Goal: Transaction & Acquisition: Purchase product/service

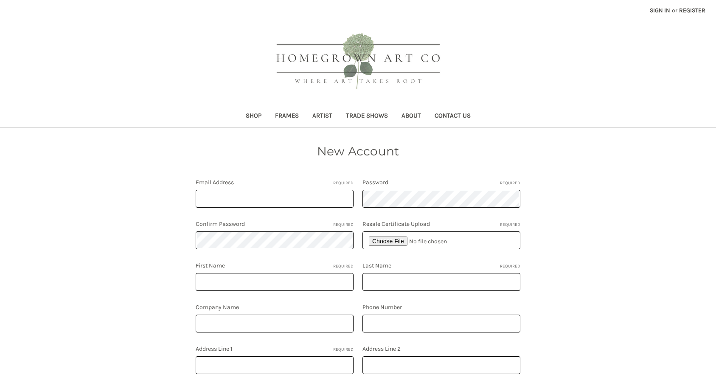
click at [254, 115] on link "Shop" at bounding box center [253, 116] width 29 height 21
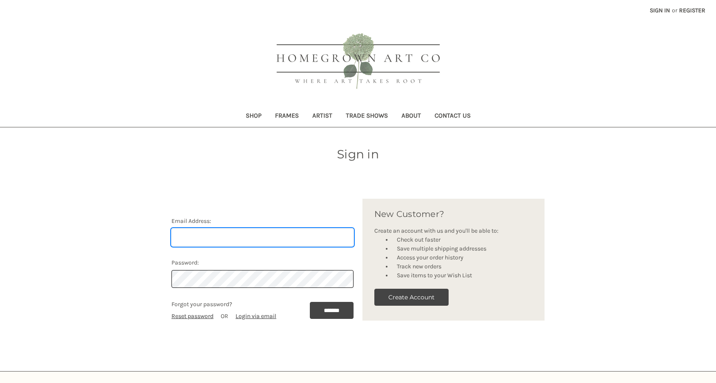
click at [244, 233] on input "Email Address:" at bounding box center [262, 237] width 182 height 18
type input "[PERSON_NAME][EMAIL_ADDRESS][DOMAIN_NAME]"
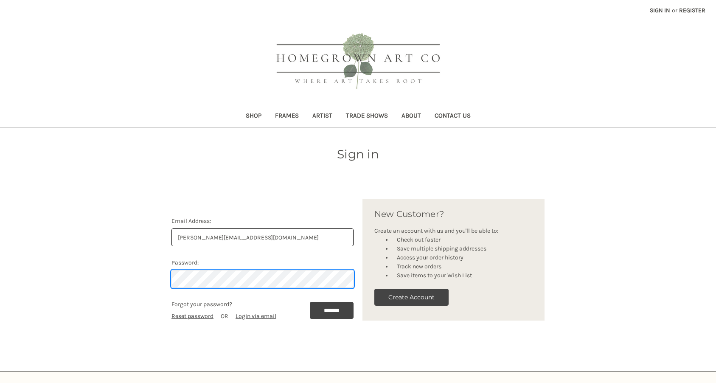
click at [329, 310] on input "*******" at bounding box center [332, 310] width 44 height 17
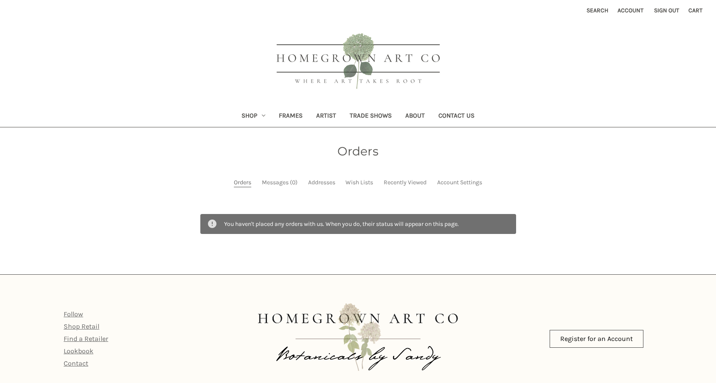
click at [249, 115] on link "Shop" at bounding box center [253, 116] width 37 height 21
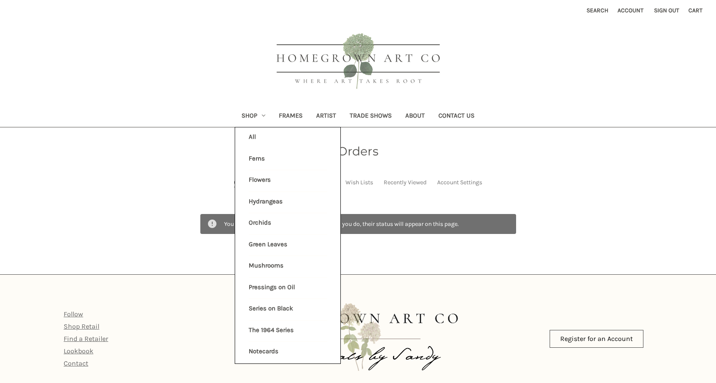
click at [258, 181] on link "Flowers" at bounding box center [288, 180] width 78 height 21
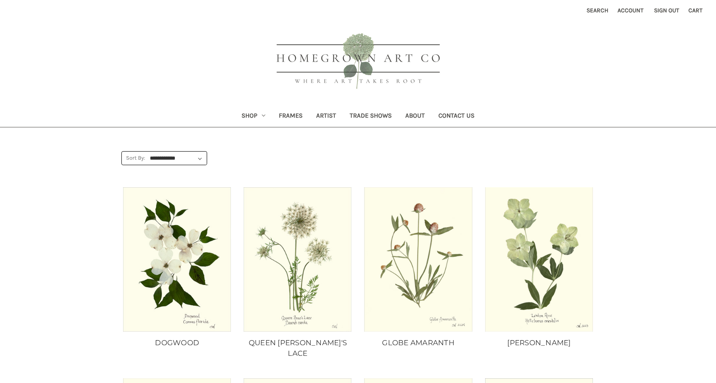
click at [257, 115] on link "Shop" at bounding box center [253, 116] width 37 height 21
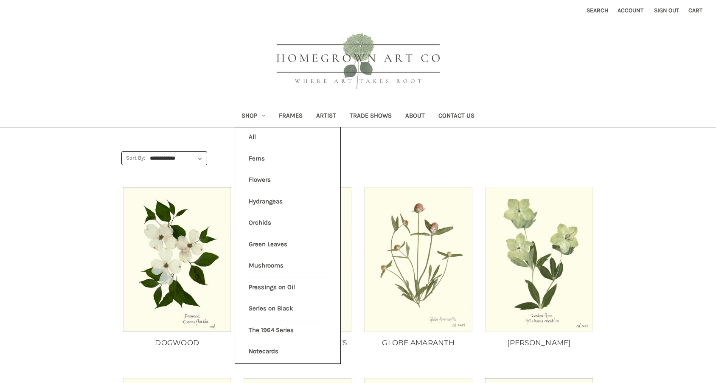
click at [252, 155] on link "Ferns" at bounding box center [288, 159] width 78 height 21
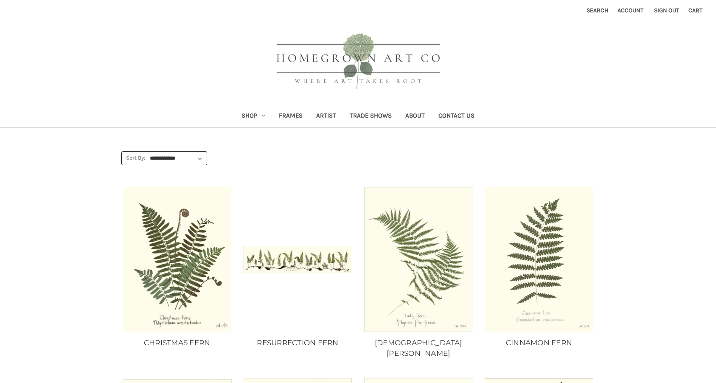
click at [258, 115] on link "Shop" at bounding box center [253, 116] width 37 height 21
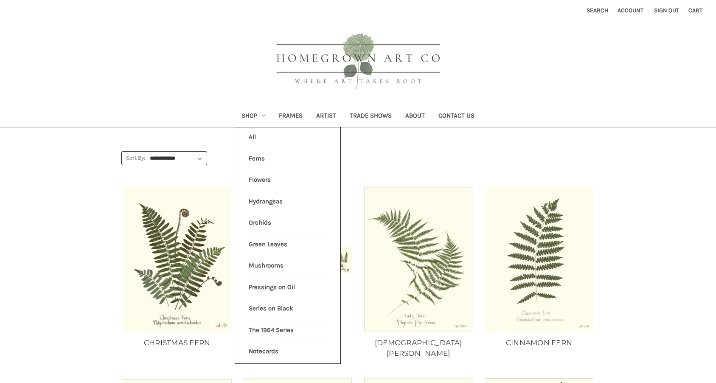
click at [248, 137] on li "All Shop" at bounding box center [287, 137] width 87 height 21
click at [251, 135] on li "All Shop" at bounding box center [287, 137] width 87 height 21
click at [251, 131] on li "All Shop" at bounding box center [287, 137] width 87 height 21
click at [250, 138] on li "All Shop" at bounding box center [287, 137] width 87 height 21
click at [229, 55] on header "Toggle menu Compare Search Account Sign out Cart 0 Search Search Shop All Shop" at bounding box center [358, 63] width 716 height 127
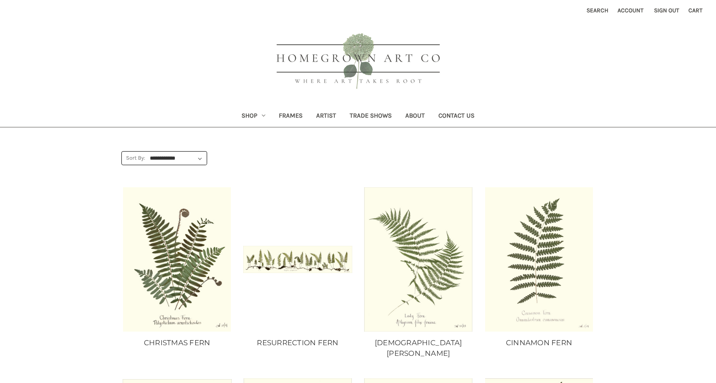
click at [252, 115] on link "Shop" at bounding box center [253, 116] width 37 height 21
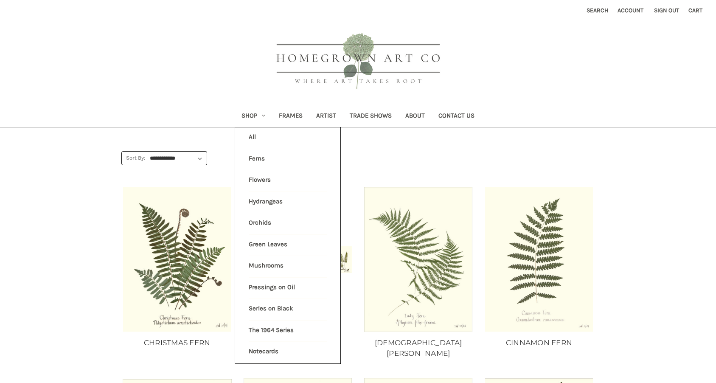
click at [249, 136] on li "All Shop" at bounding box center [287, 137] width 87 height 21
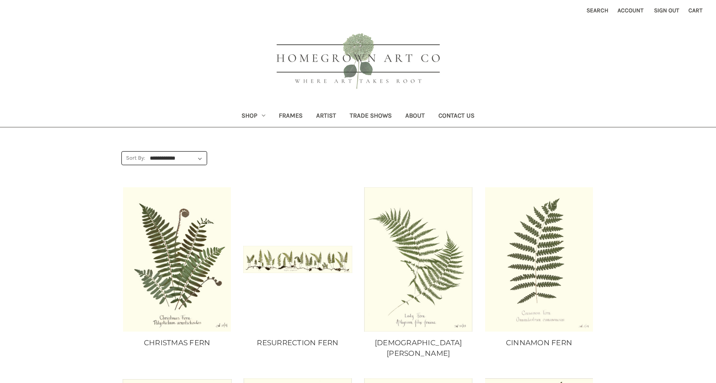
click at [254, 114] on link "Shop" at bounding box center [253, 116] width 37 height 21
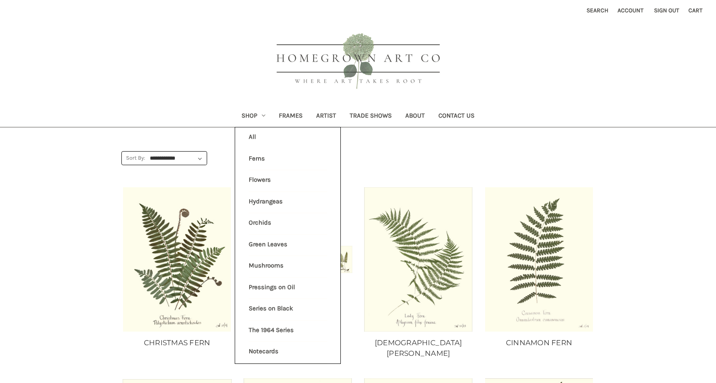
click at [248, 137] on li "All Shop" at bounding box center [287, 137] width 87 height 21
click at [252, 157] on link "Ferns" at bounding box center [288, 159] width 78 height 21
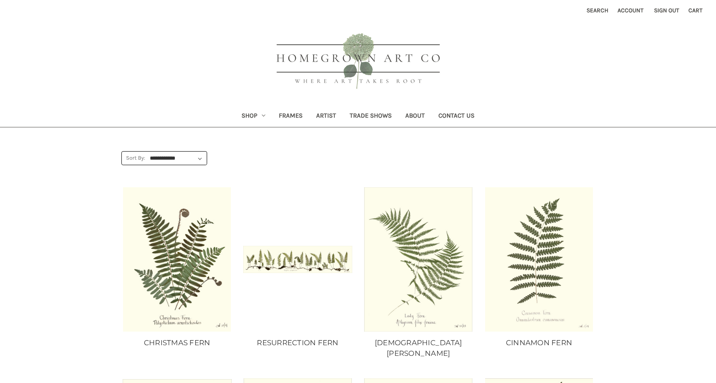
click at [252, 115] on link "Shop" at bounding box center [253, 116] width 37 height 21
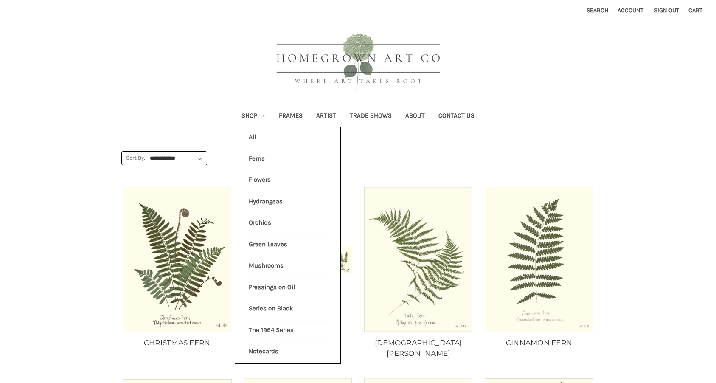
click at [256, 177] on link "Flowers" at bounding box center [288, 180] width 78 height 21
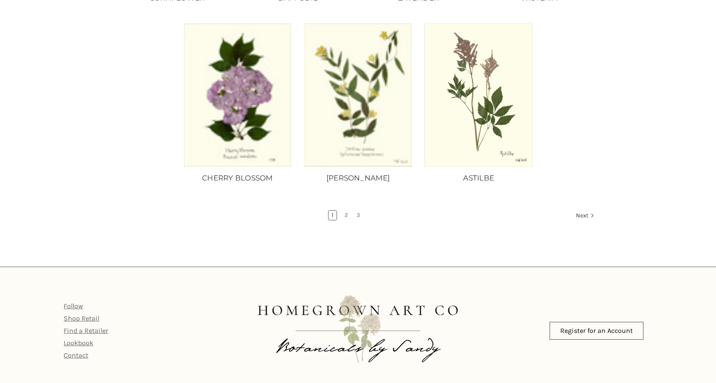
scroll to position [714, 0]
click at [588, 212] on icon "Next" at bounding box center [592, 216] width 8 height 8
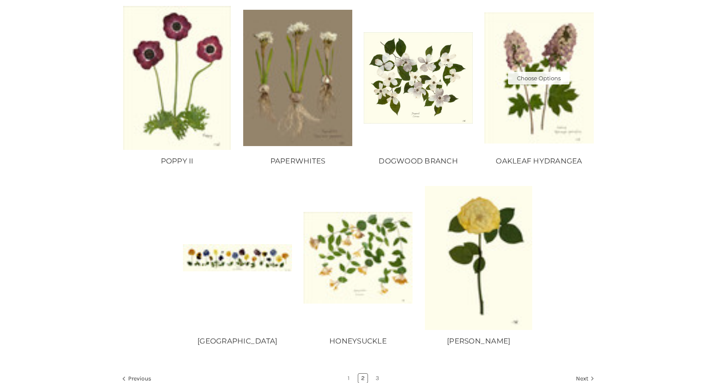
scroll to position [563, 0]
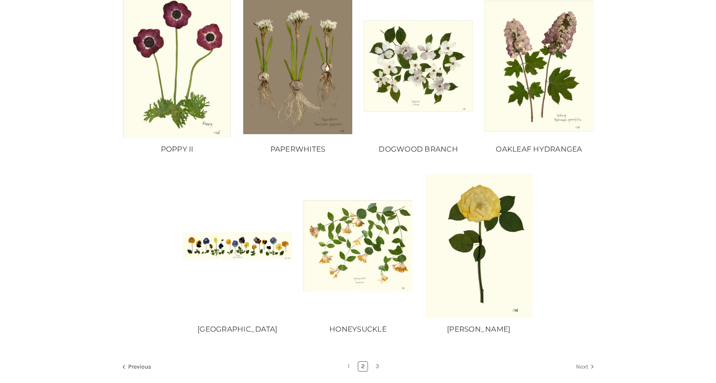
click at [588, 364] on icon "Next" at bounding box center [592, 366] width 8 height 8
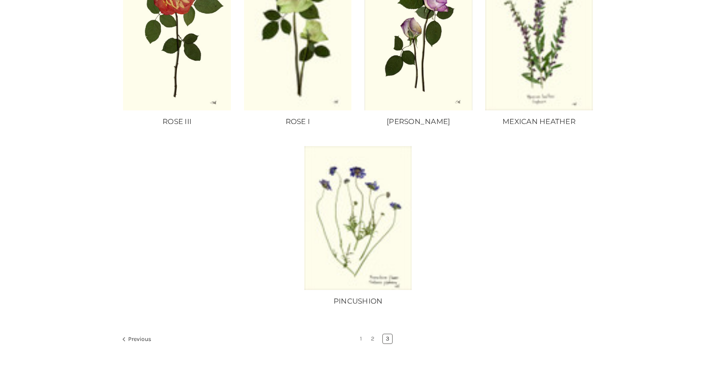
scroll to position [219, 0]
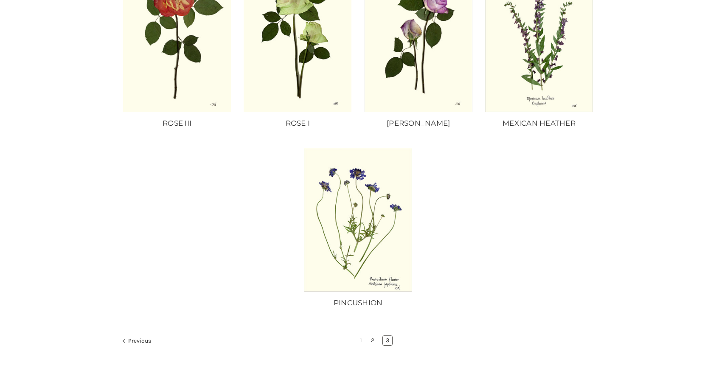
click at [373, 340] on link "2" at bounding box center [372, 340] width 9 height 9
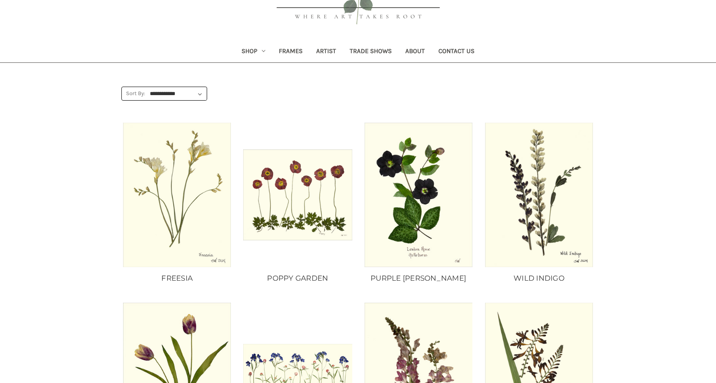
scroll to position [62, 0]
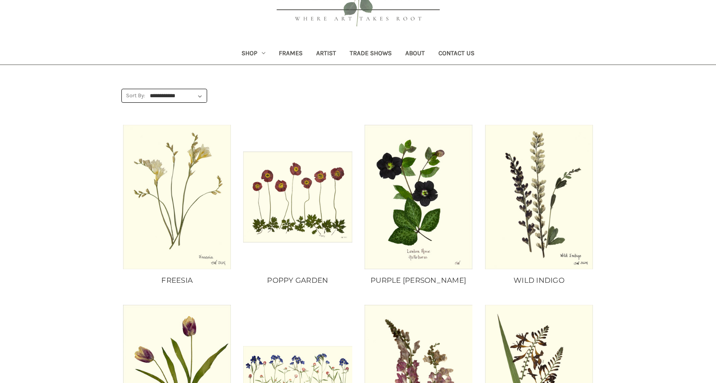
click at [258, 52] on link "Shop" at bounding box center [253, 54] width 37 height 21
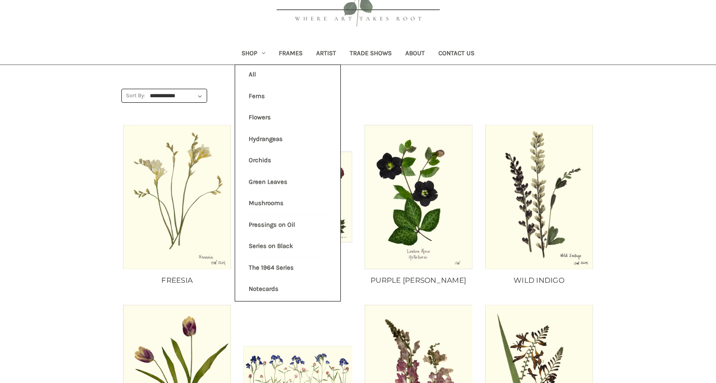
click at [279, 261] on link "The 1964 Series" at bounding box center [288, 268] width 78 height 21
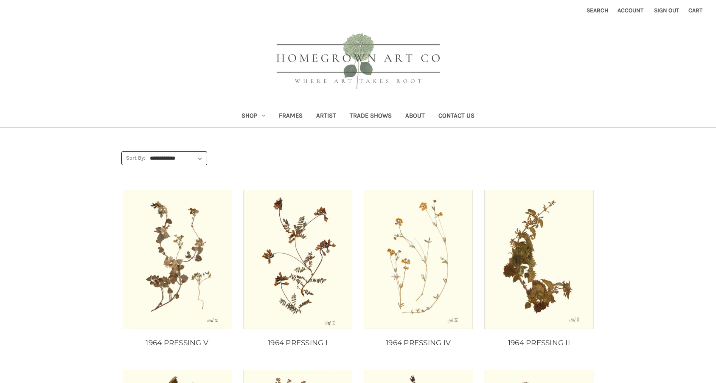
click at [264, 118] on link "Shop" at bounding box center [253, 116] width 37 height 21
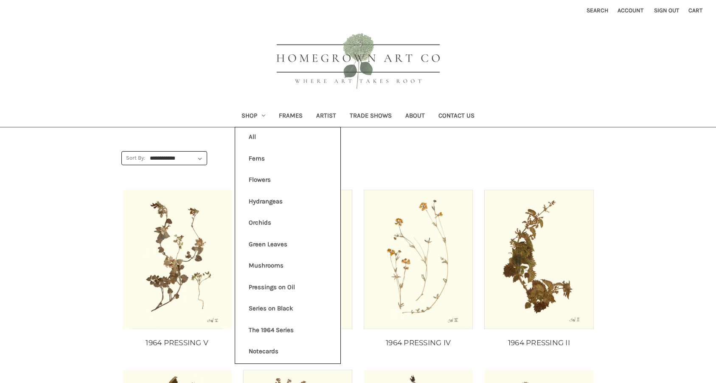
click at [286, 282] on link "Pressings on Oil" at bounding box center [288, 287] width 78 height 21
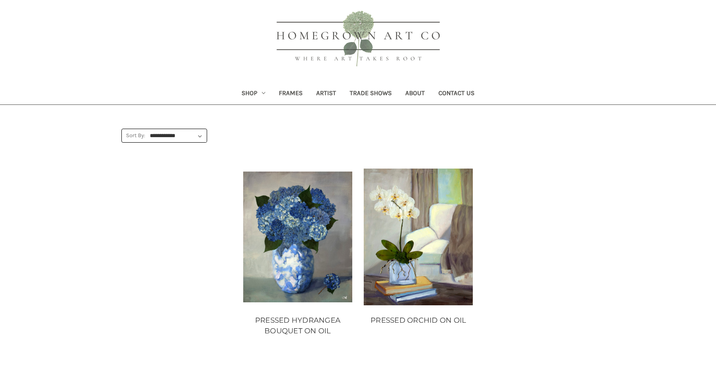
scroll to position [23, 0]
click at [254, 87] on link "Shop" at bounding box center [253, 93] width 37 height 21
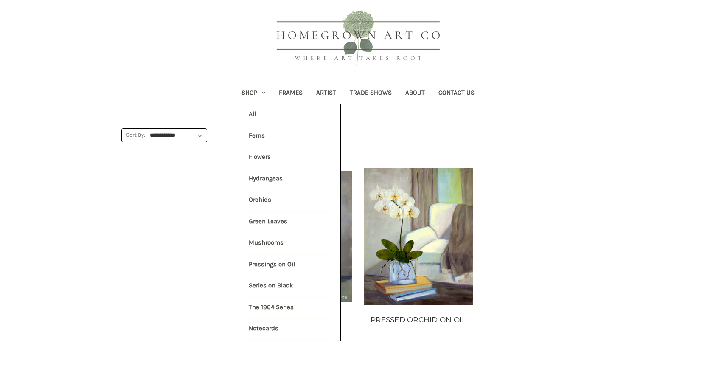
click at [272, 278] on link "Series on Black" at bounding box center [288, 286] width 78 height 21
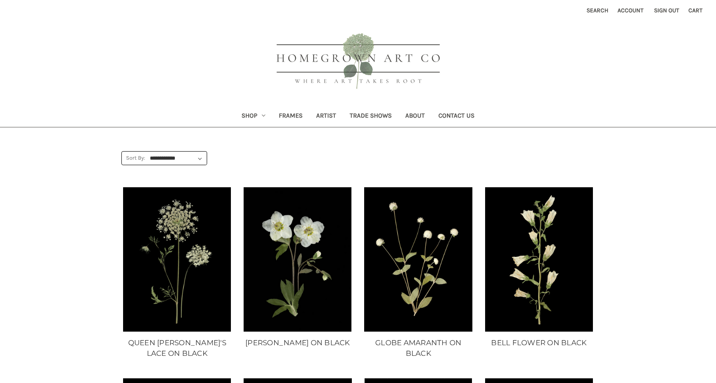
click at [254, 115] on link "Shop" at bounding box center [253, 116] width 37 height 21
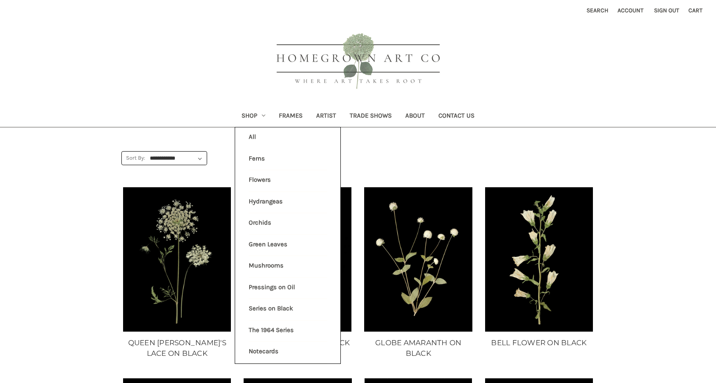
click at [263, 178] on link "Flowers" at bounding box center [288, 180] width 78 height 21
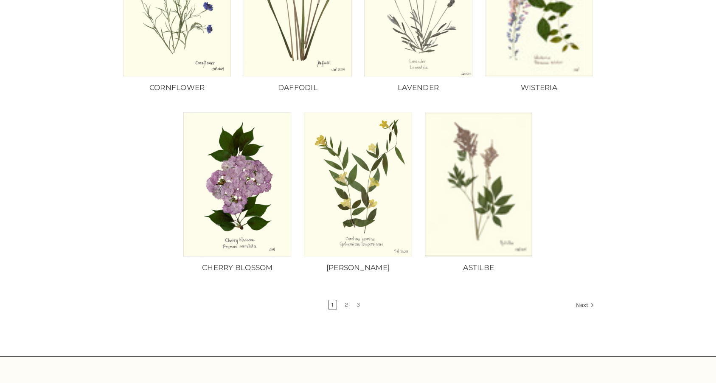
scroll to position [626, 0]
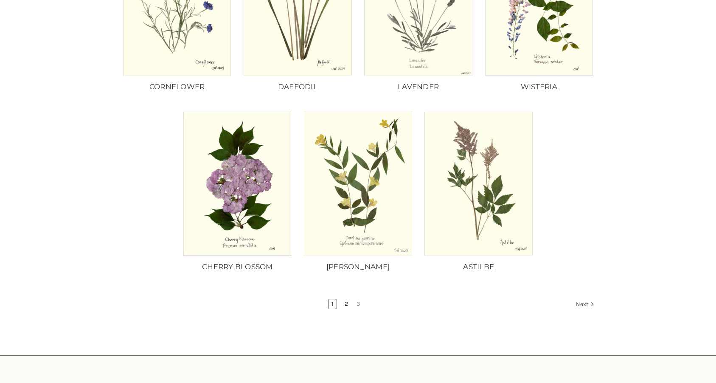
click at [343, 299] on link "2" at bounding box center [346, 303] width 9 height 9
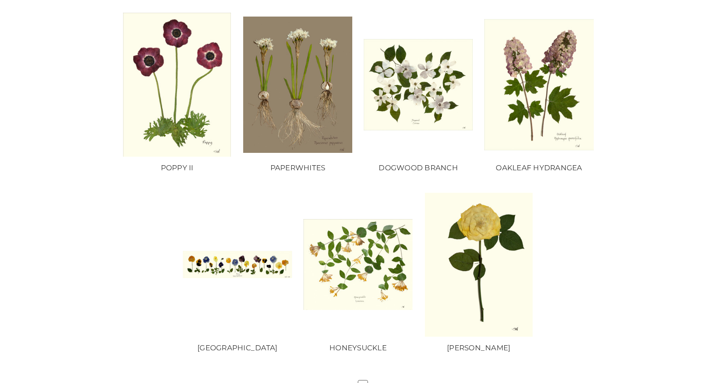
scroll to position [553, 0]
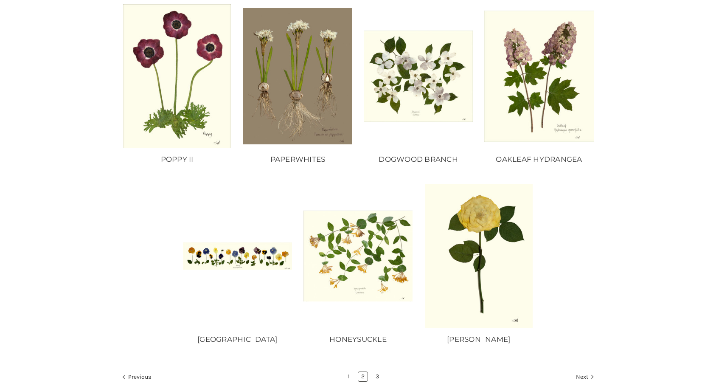
click at [377, 373] on link "3" at bounding box center [377, 376] width 9 height 9
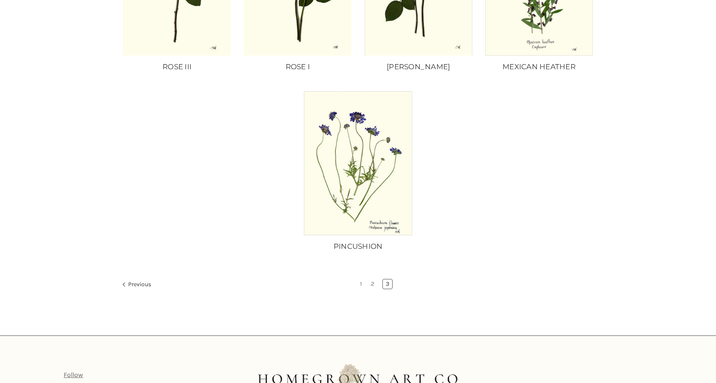
scroll to position [282, 0]
